Goal: Navigation & Orientation: Find specific page/section

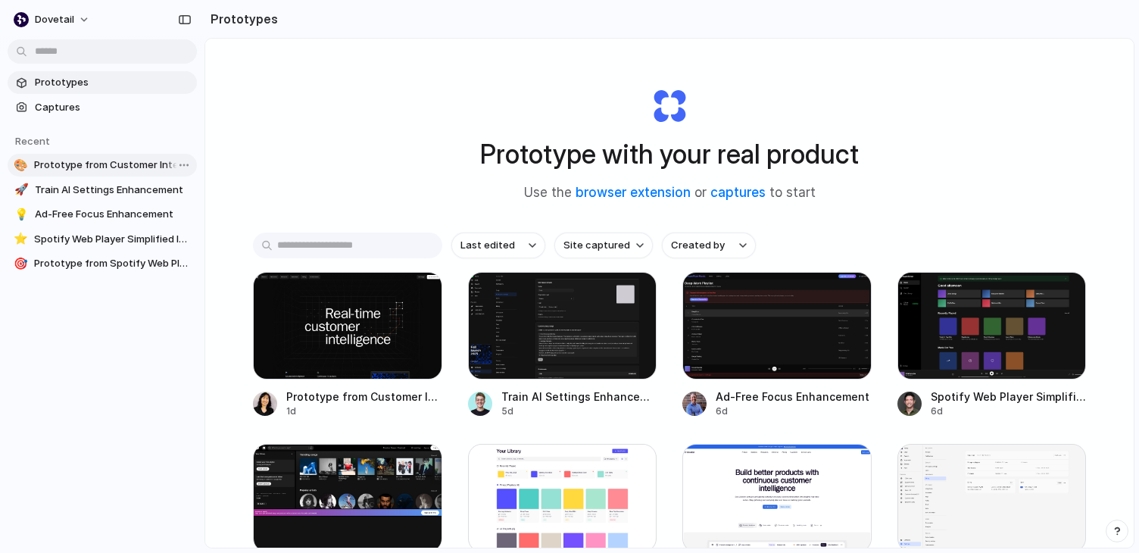
click at [115, 161] on span "Prototype from Customer Intelligence System" at bounding box center [112, 164] width 157 height 15
click at [109, 193] on span "Train AI Settings Enhancement" at bounding box center [113, 189] width 156 height 15
